Goal: Check status: Check status

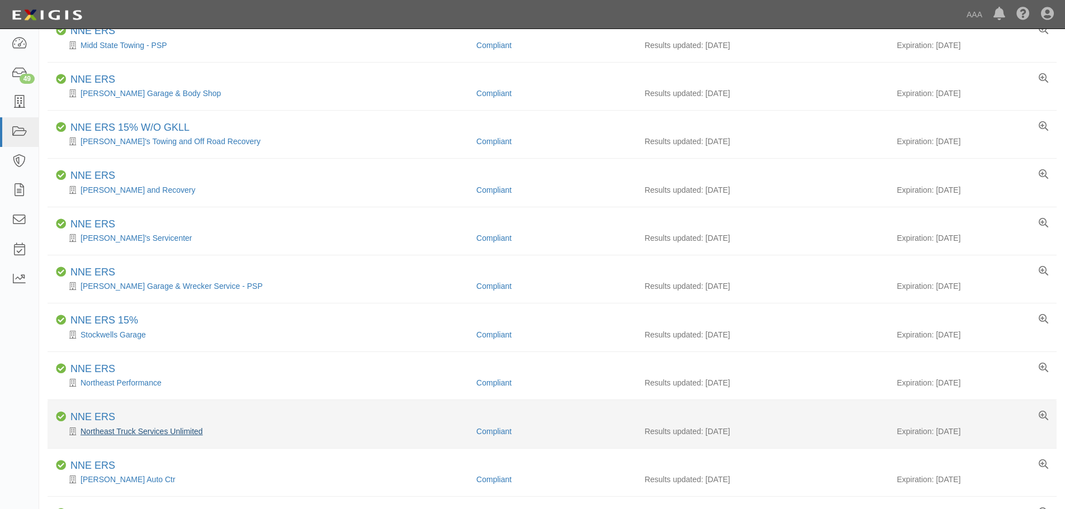
scroll to position [384, 0]
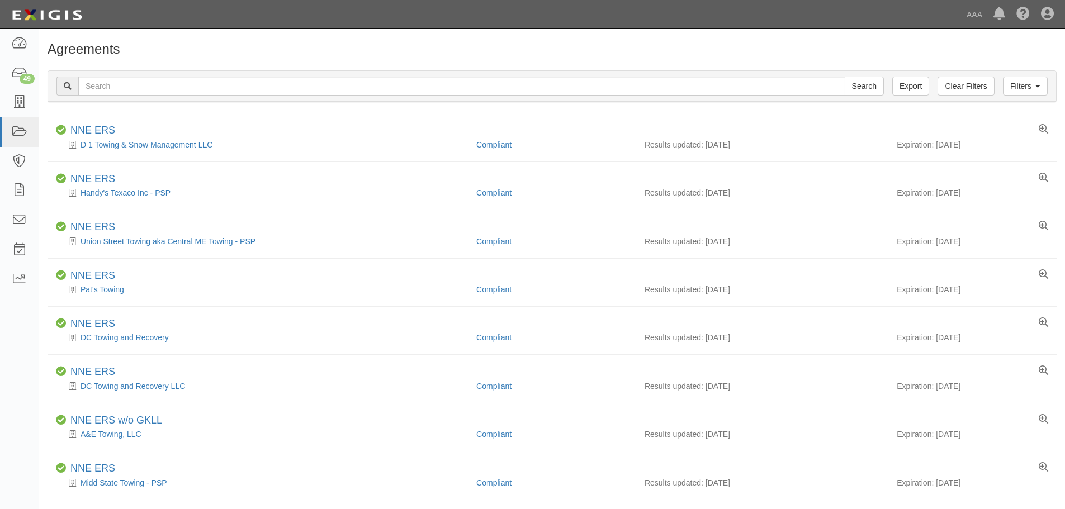
scroll to position [663, 0]
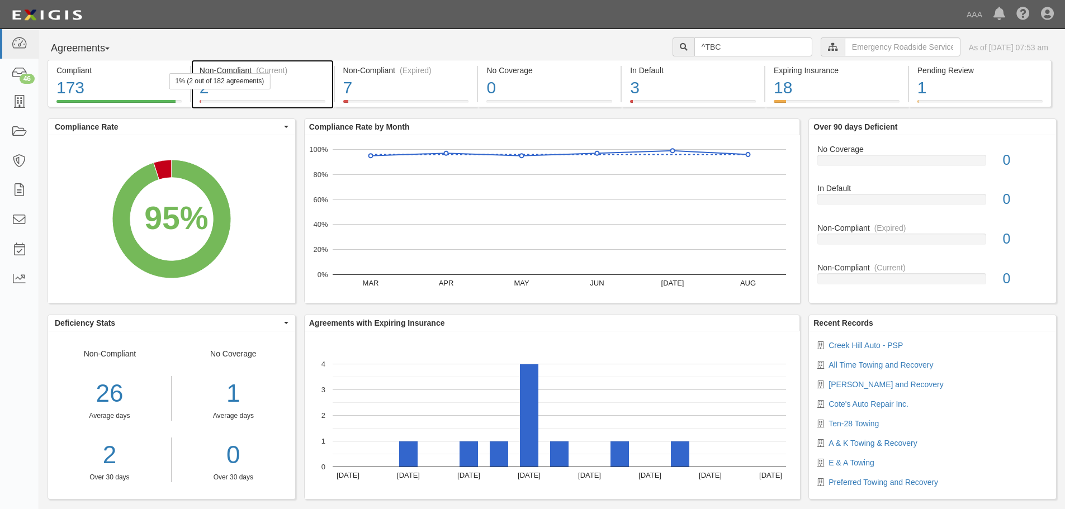
click at [322, 92] on div "2" at bounding box center [263, 88] width 126 height 24
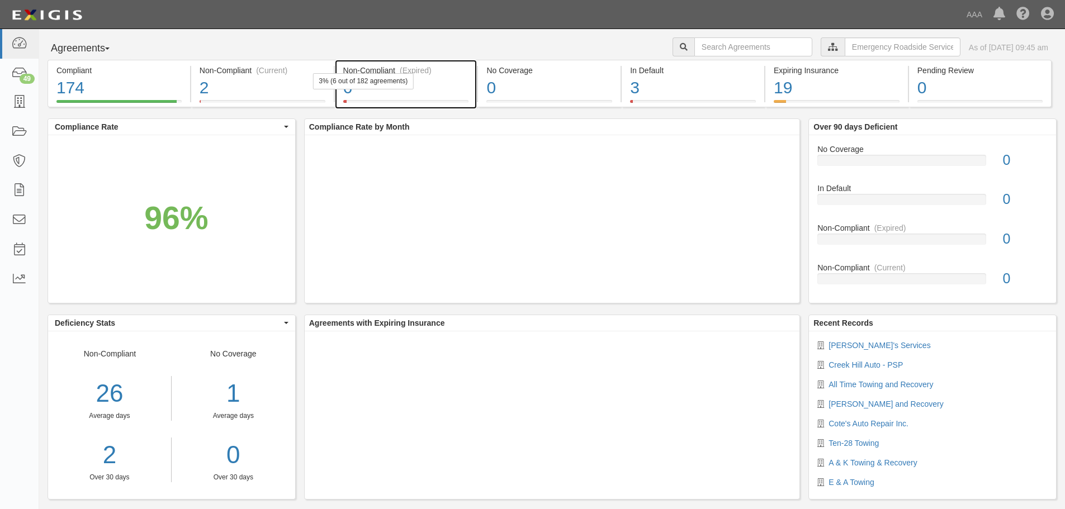
click at [430, 86] on div "6" at bounding box center [406, 88] width 126 height 24
